Goal: Information Seeking & Learning: Understand process/instructions

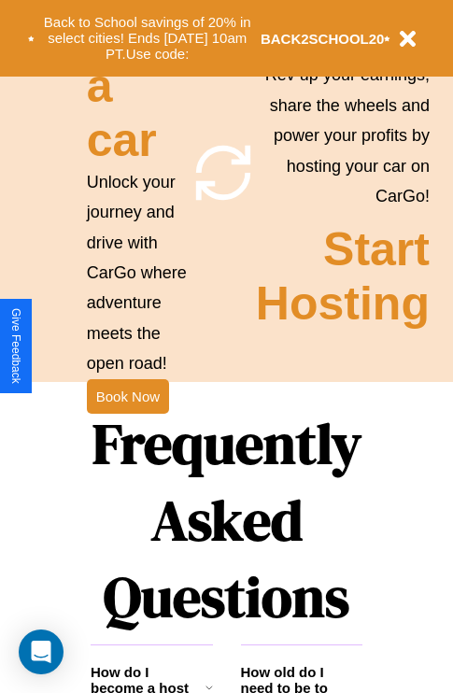
scroll to position [2262, 0]
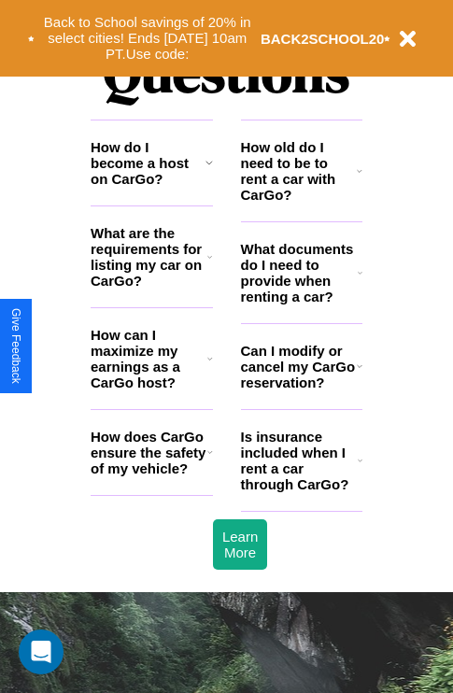
click at [151, 287] on h3 "What are the requirements for listing my car on CarGo?" at bounding box center [149, 256] width 117 height 63
click at [301, 201] on h3 "How old do I need to be to rent a car with CarGo?" at bounding box center [299, 170] width 117 height 63
click at [209, 264] on icon at bounding box center [209, 256] width 5 height 15
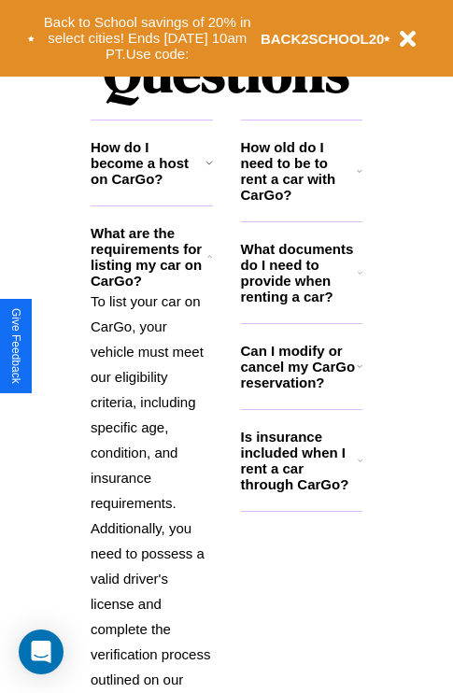
click at [359, 280] on icon at bounding box center [360, 272] width 5 height 15
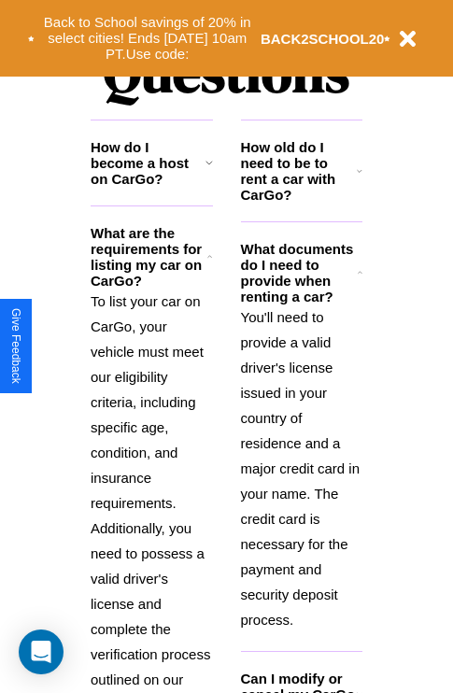
click at [301, 201] on h3 "How old do I need to be to rent a car with CarGo?" at bounding box center [299, 170] width 117 height 63
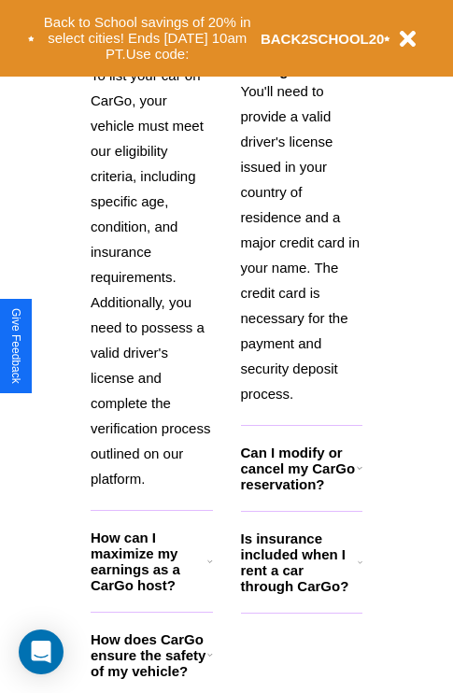
click at [209, 662] on icon at bounding box center [210, 654] width 6 height 15
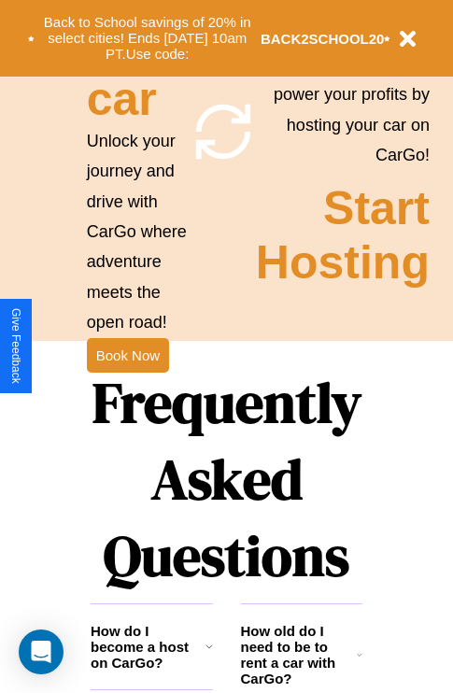
click at [359, 662] on icon at bounding box center [360, 654] width 6 height 15
